Goal: Information Seeking & Learning: Learn about a topic

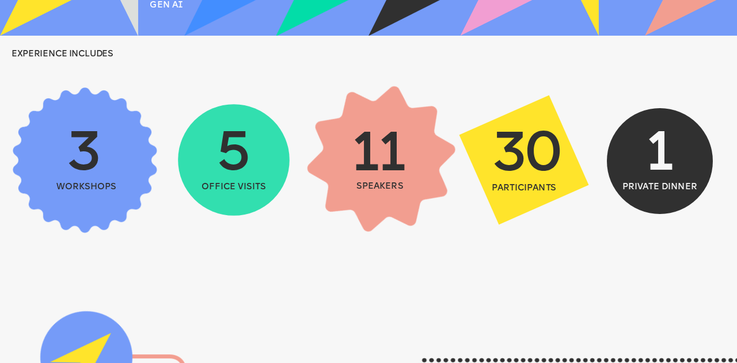
scroll to position [403, 0]
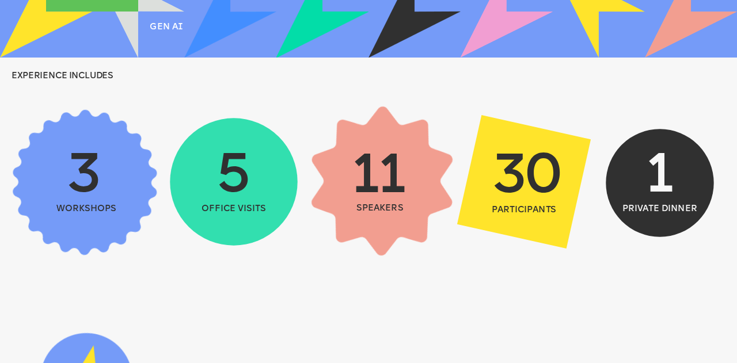
click at [376, 191] on span "11" at bounding box center [378, 177] width 54 height 55
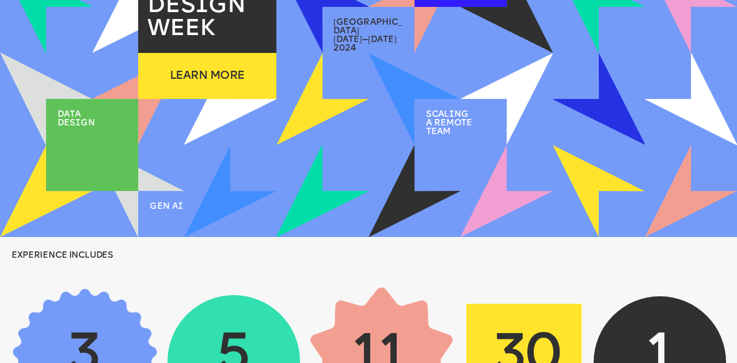
scroll to position [0, 0]
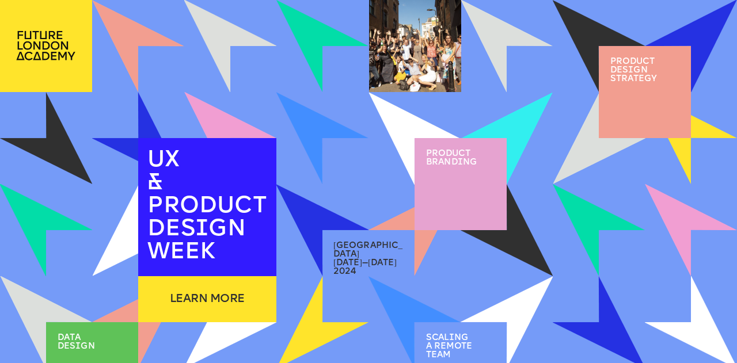
click at [444, 170] on div at bounding box center [461, 184] width 92 height 92
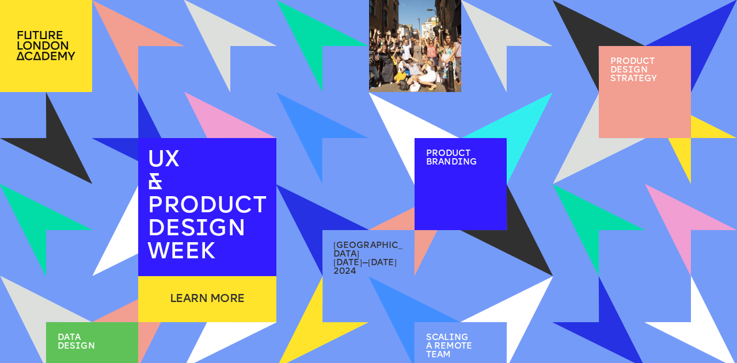
click at [446, 157] on span "Product brand i ng" at bounding box center [451, 158] width 51 height 17
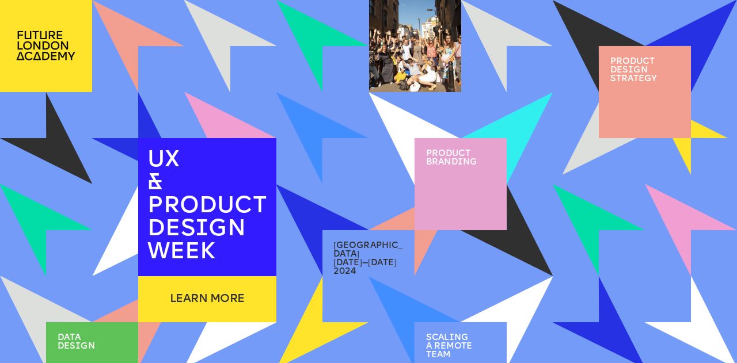
click at [669, 98] on div at bounding box center [645, 92] width 92 height 92
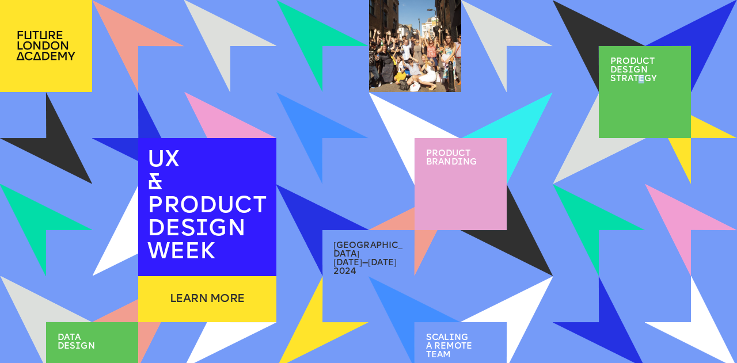
click at [642, 78] on span "product des i gn strategy" at bounding box center [634, 71] width 47 height 26
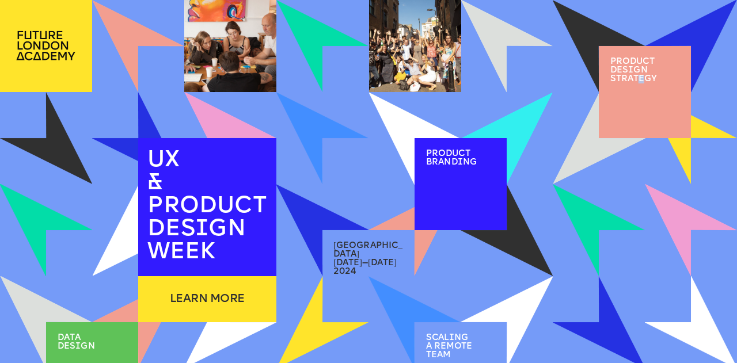
click at [213, 58] on div "2 / 2" at bounding box center [230, 70] width 75 height 29
click at [236, 54] on div at bounding box center [230, 46] width 92 height 92
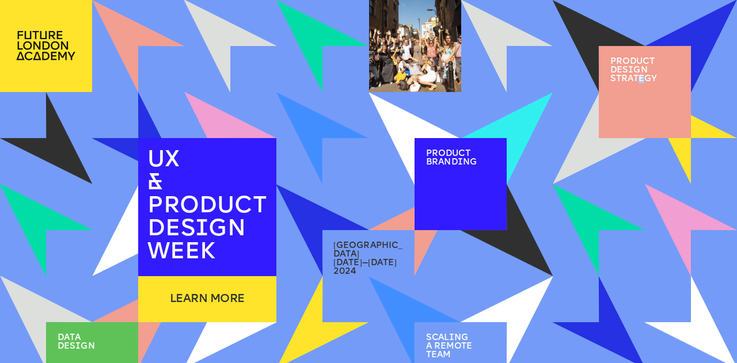
click at [247, 70] on div "1 / 2" at bounding box center [230, 70] width 75 height 29
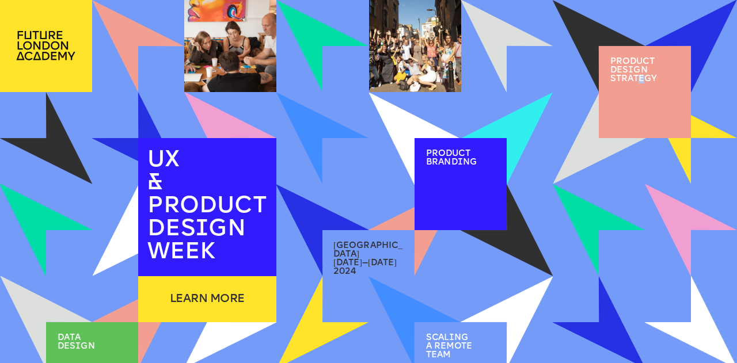
click at [247, 70] on div "2 / 2" at bounding box center [230, 70] width 75 height 29
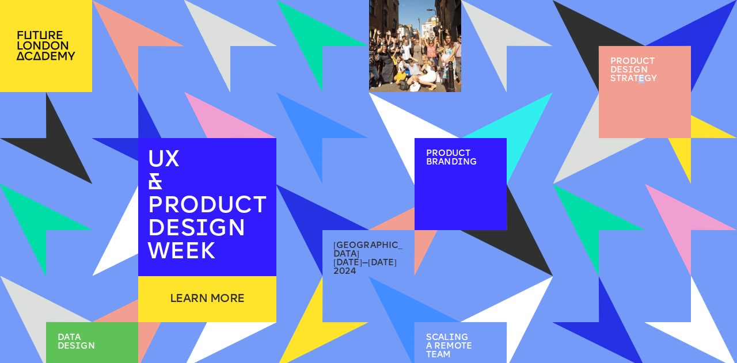
click at [247, 70] on div "1 / 2" at bounding box center [230, 70] width 75 height 29
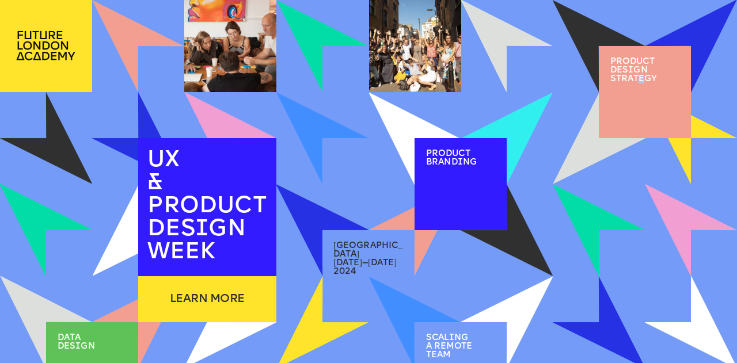
click at [247, 70] on div "2 / 2" at bounding box center [230, 70] width 75 height 29
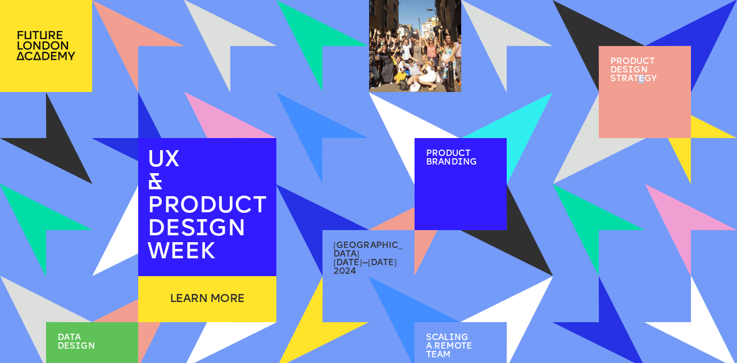
click at [247, 70] on div "1 / 2" at bounding box center [230, 70] width 75 height 29
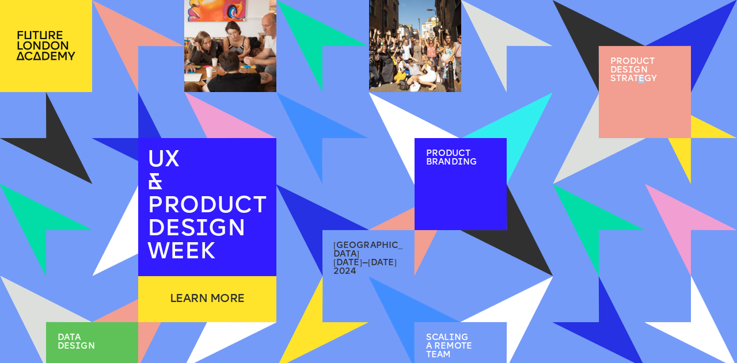
click at [247, 70] on div "2 / 2" at bounding box center [230, 70] width 75 height 29
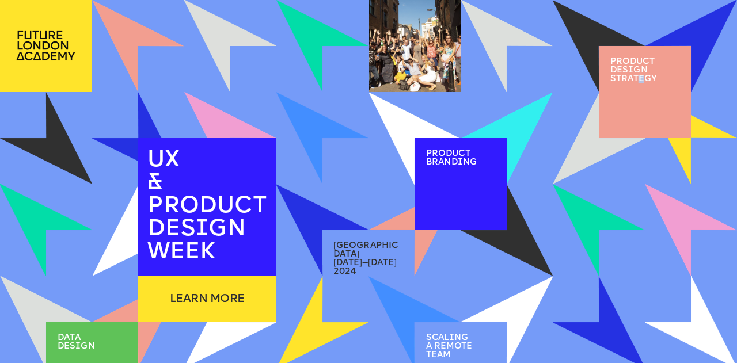
click at [247, 70] on div "1 / 2" at bounding box center [230, 70] width 75 height 29
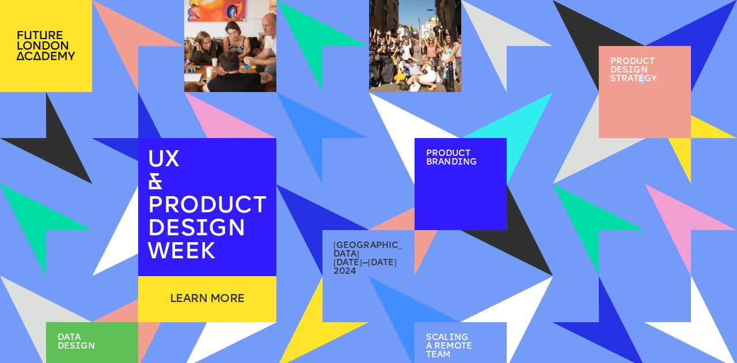
click at [302, 70] on img at bounding box center [323, 46] width 92 height 92
click at [313, 63] on img at bounding box center [322, 45] width 85 height 85
click at [335, 123] on img at bounding box center [323, 138] width 74 height 74
click at [333, 130] on img at bounding box center [323, 139] width 80 height 80
click at [389, 119] on img at bounding box center [415, 139] width 92 height 92
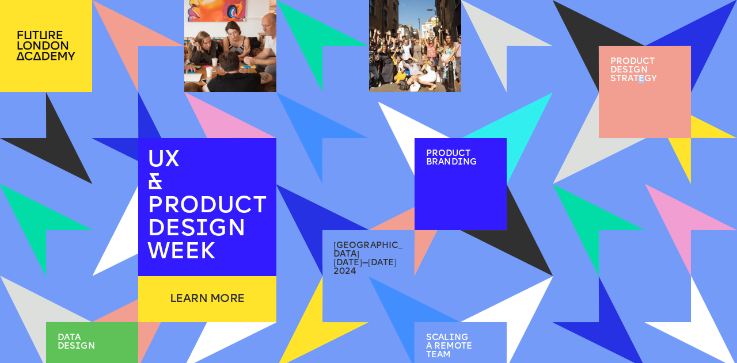
click at [394, 122] on img at bounding box center [415, 139] width 72 height 72
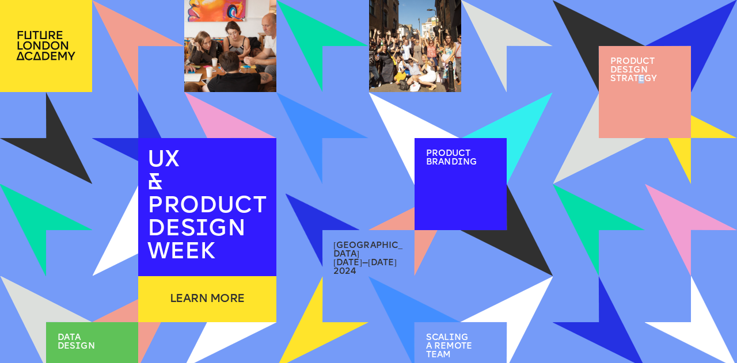
click at [324, 229] on img at bounding box center [323, 231] width 74 height 74
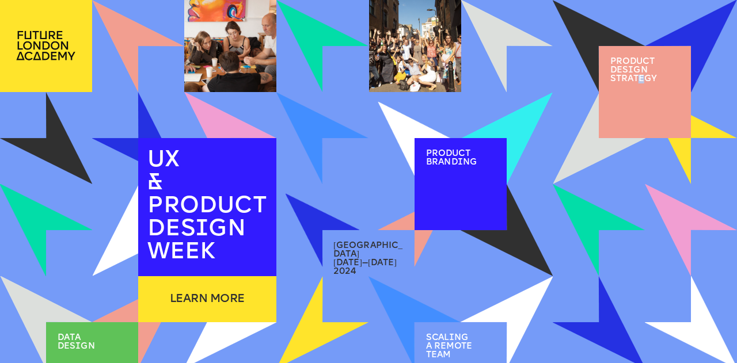
click at [408, 143] on img at bounding box center [414, 139] width 73 height 73
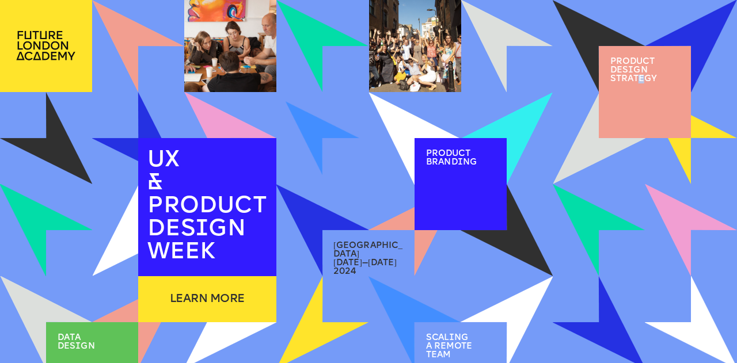
click at [324, 135] on img at bounding box center [323, 138] width 90 height 90
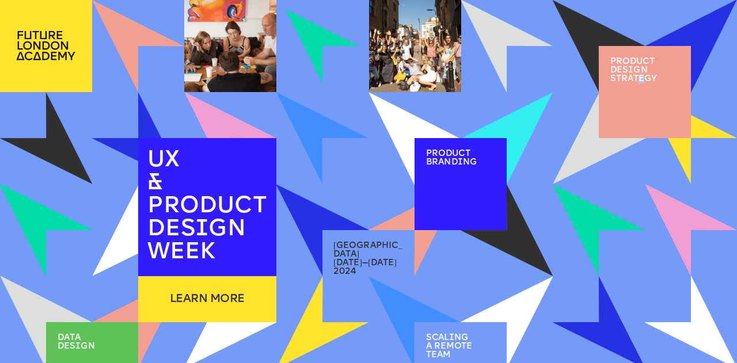
click at [322, 46] on img at bounding box center [322, 46] width 94 height 94
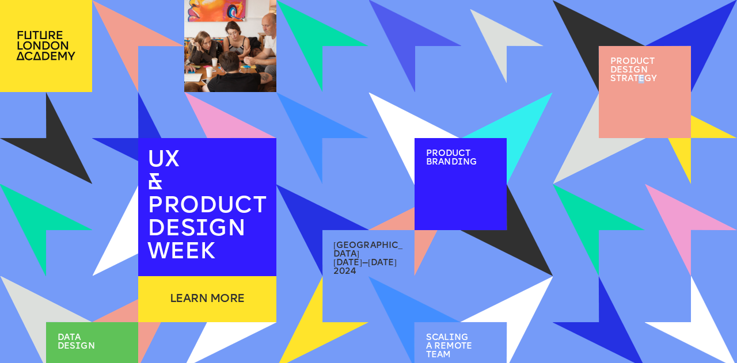
click at [507, 54] on img at bounding box center [507, 46] width 74 height 74
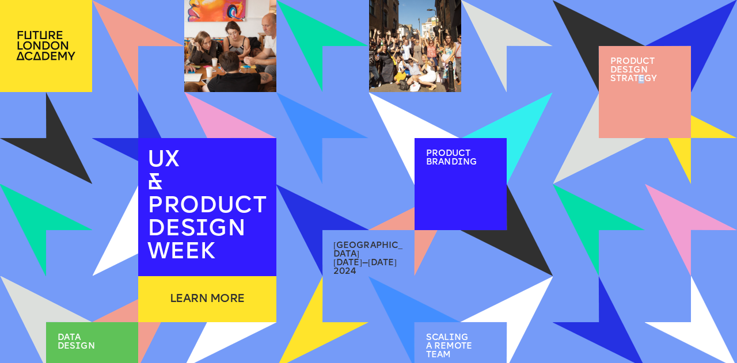
click at [433, 67] on div "2 / 2" at bounding box center [415, 70] width 75 height 29
click at [403, 70] on div "2 / 2" at bounding box center [415, 70] width 75 height 29
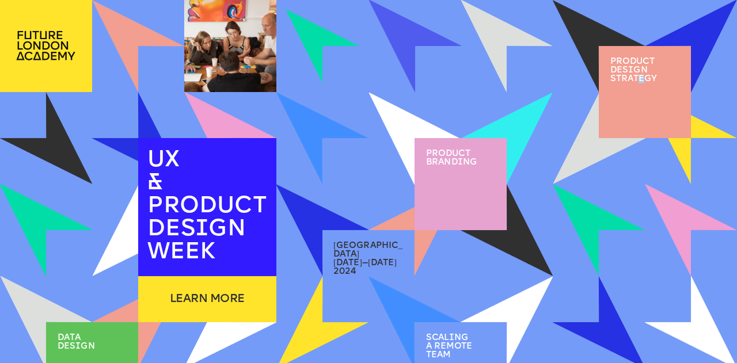
click at [382, 80] on div "1 / 2" at bounding box center [415, 70] width 75 height 29
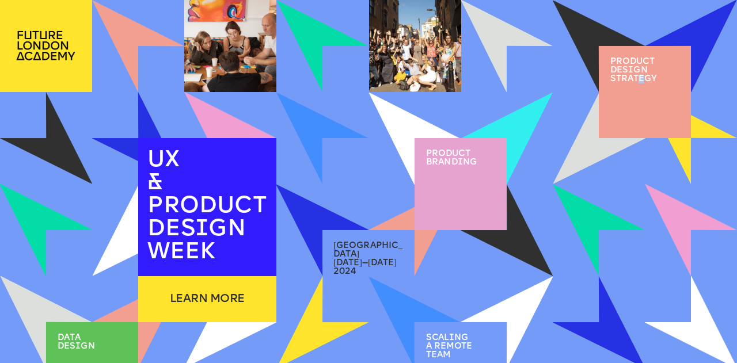
click at [225, 64] on div "2 / 2" at bounding box center [230, 70] width 75 height 29
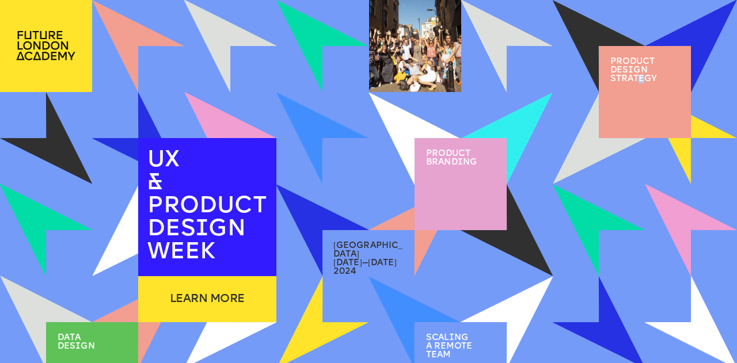
click at [232, 70] on div "1 / 2" at bounding box center [230, 70] width 75 height 29
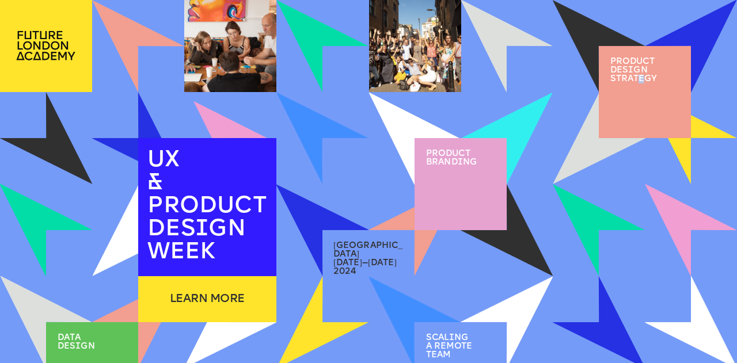
click at [238, 124] on img at bounding box center [231, 138] width 74 height 74
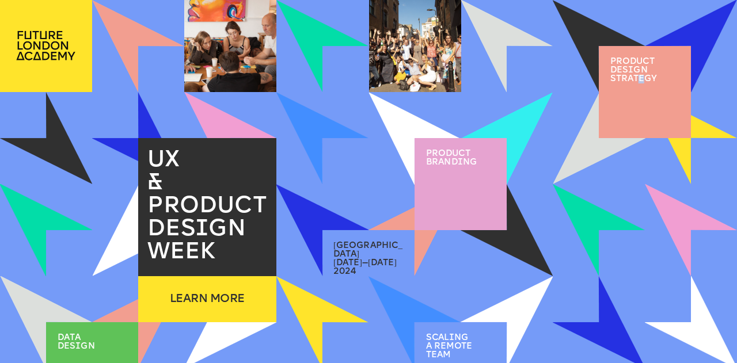
click at [321, 300] on img at bounding box center [323, 323] width 92 height 92
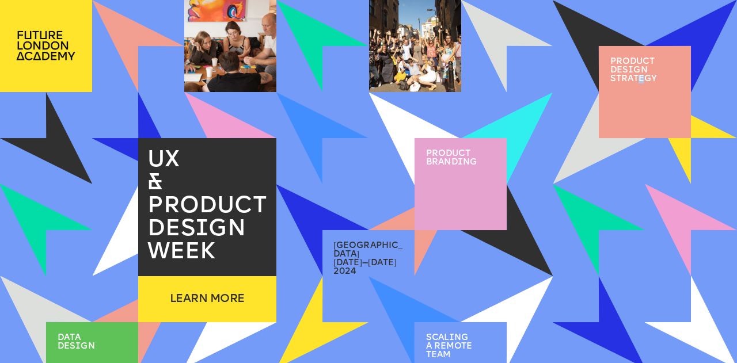
click at [334, 313] on img at bounding box center [323, 323] width 92 height 92
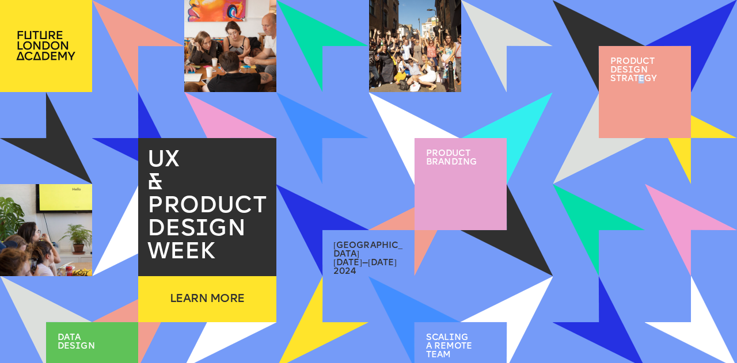
click at [306, 331] on img at bounding box center [323, 323] width 92 height 92
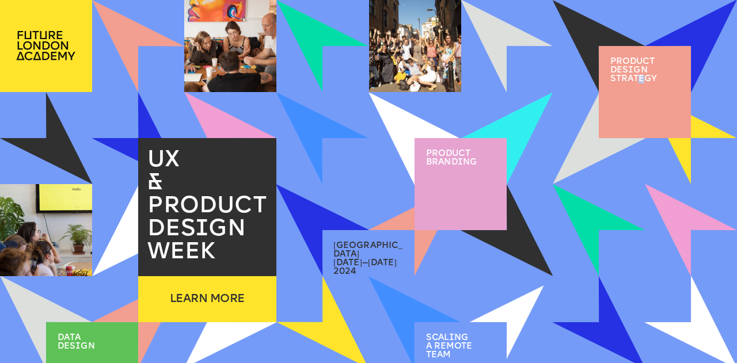
click at [523, 306] on img at bounding box center [507, 323] width 74 height 74
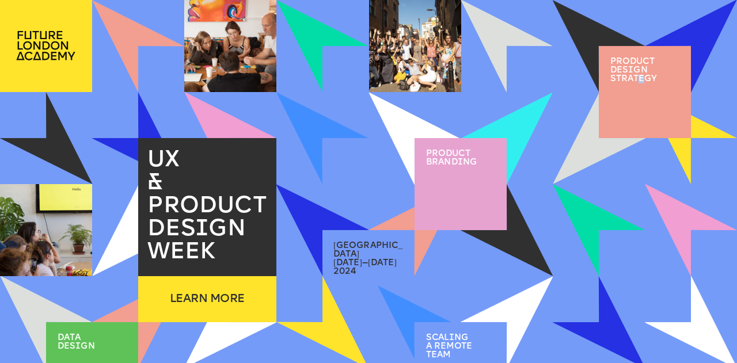
click at [407, 312] on img at bounding box center [415, 323] width 74 height 74
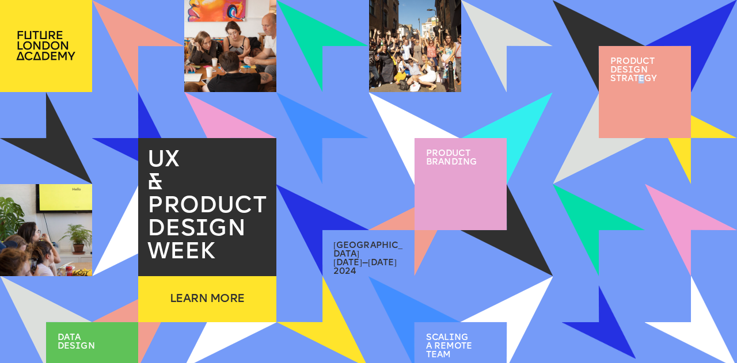
click at [589, 322] on img at bounding box center [599, 323] width 74 height 74
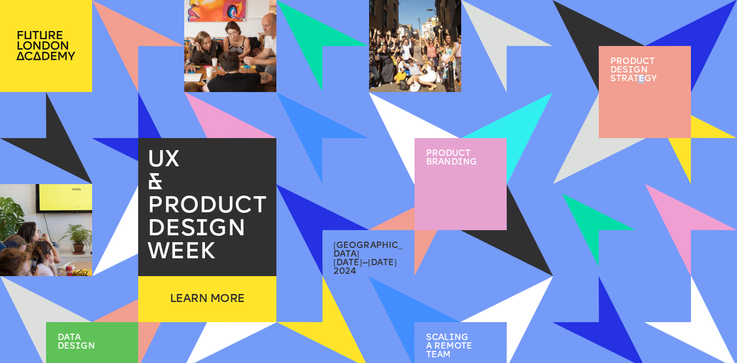
click at [587, 232] on img at bounding box center [599, 231] width 74 height 74
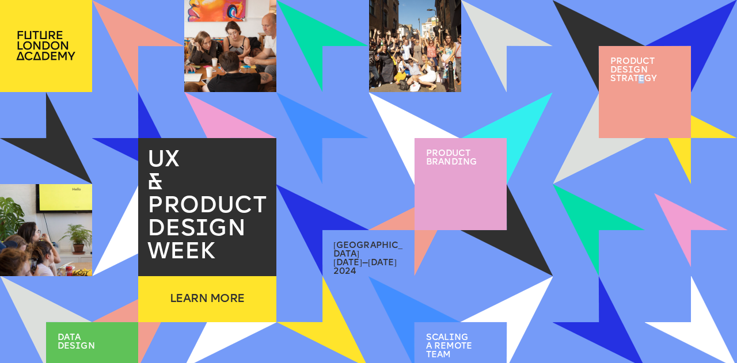
click at [682, 223] on img at bounding box center [691, 231] width 74 height 74
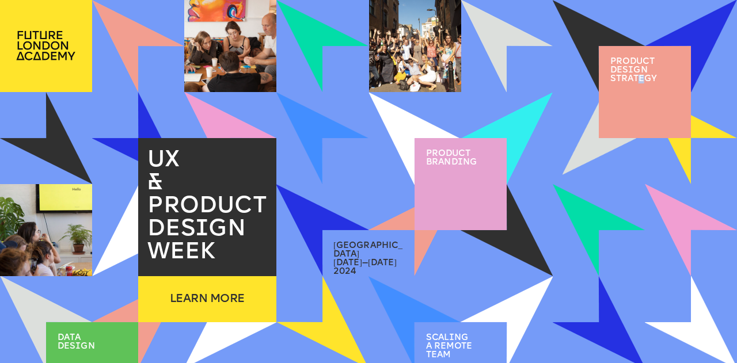
click at [600, 151] on img at bounding box center [600, 138] width 74 height 74
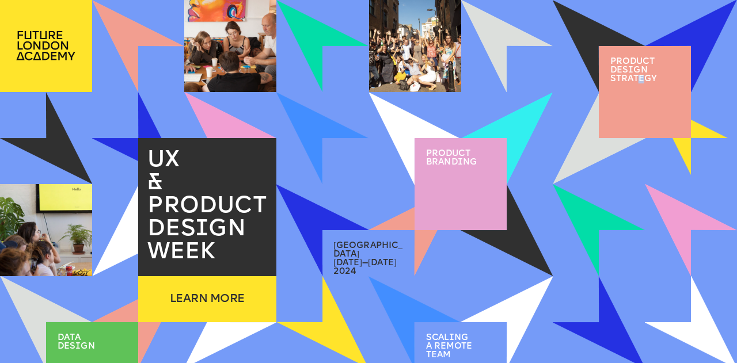
click at [687, 151] on img at bounding box center [691, 138] width 74 height 74
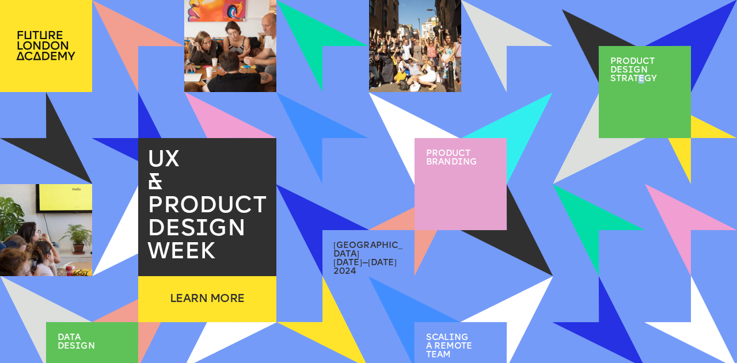
click at [581, 46] on img at bounding box center [599, 46] width 74 height 74
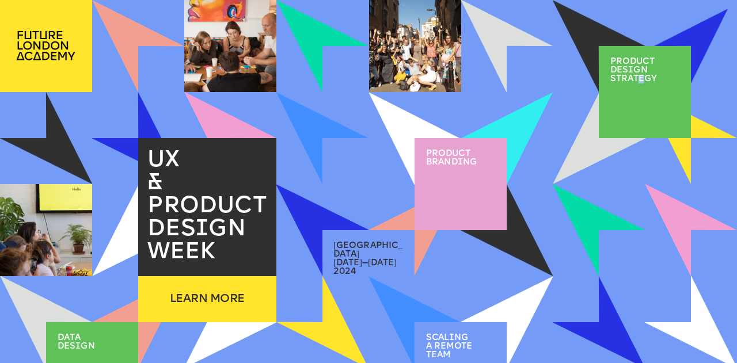
click at [706, 20] on img at bounding box center [691, 46] width 74 height 74
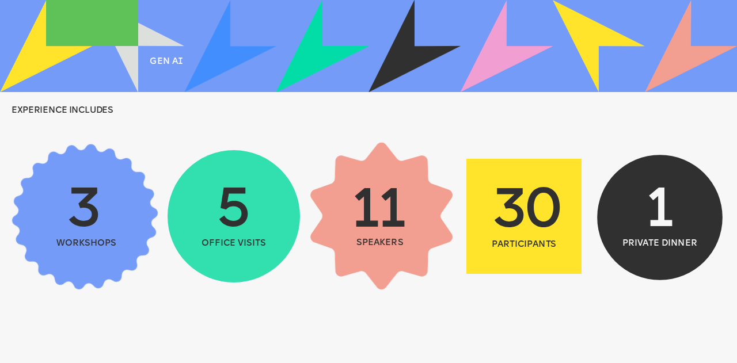
scroll to position [288, 0]
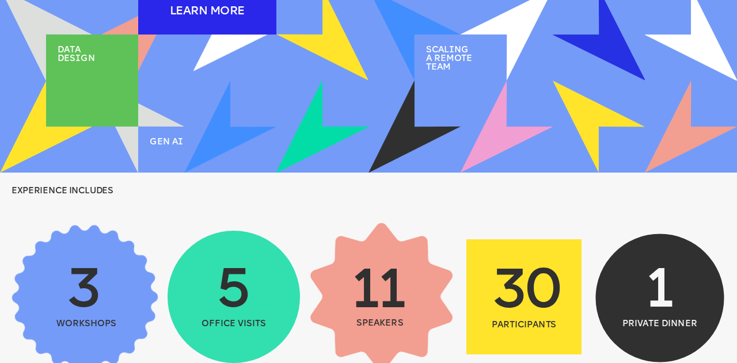
click at [208, 1] on div "LEARN MORE" at bounding box center [207, 11] width 138 height 46
